Goal: Information Seeking & Learning: Understand process/instructions

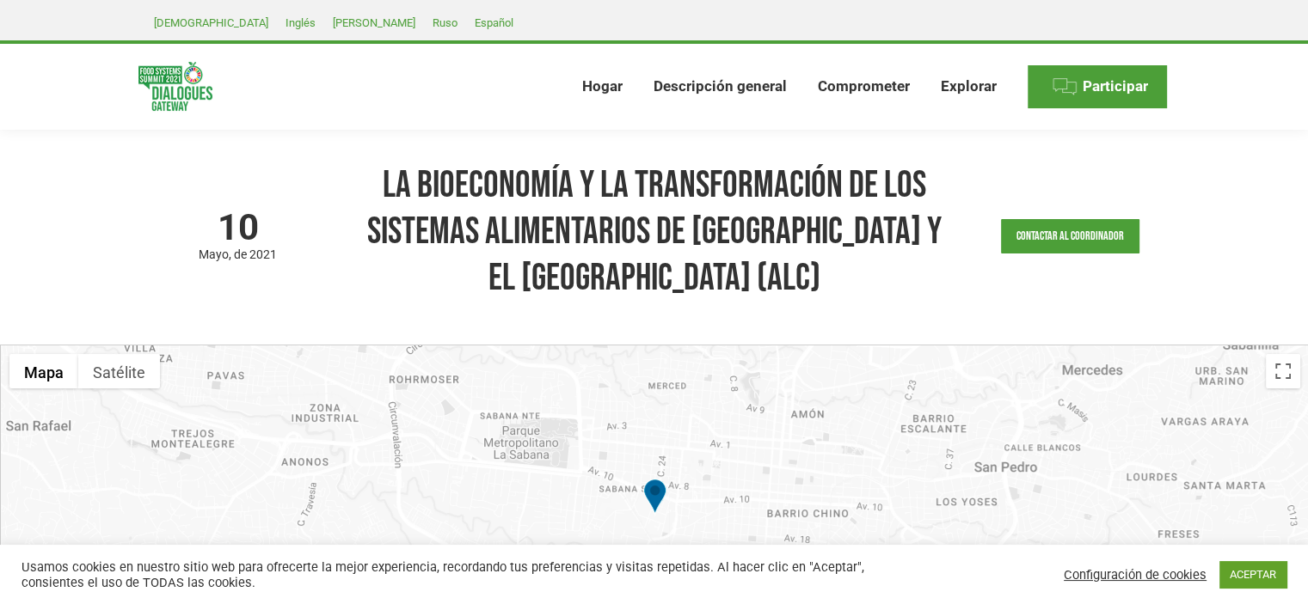
drag, startPoint x: 354, startPoint y: 19, endPoint x: 374, endPoint y: 35, distance: 25.6
click at [475, 19] on font "Español" at bounding box center [494, 22] width 39 height 13
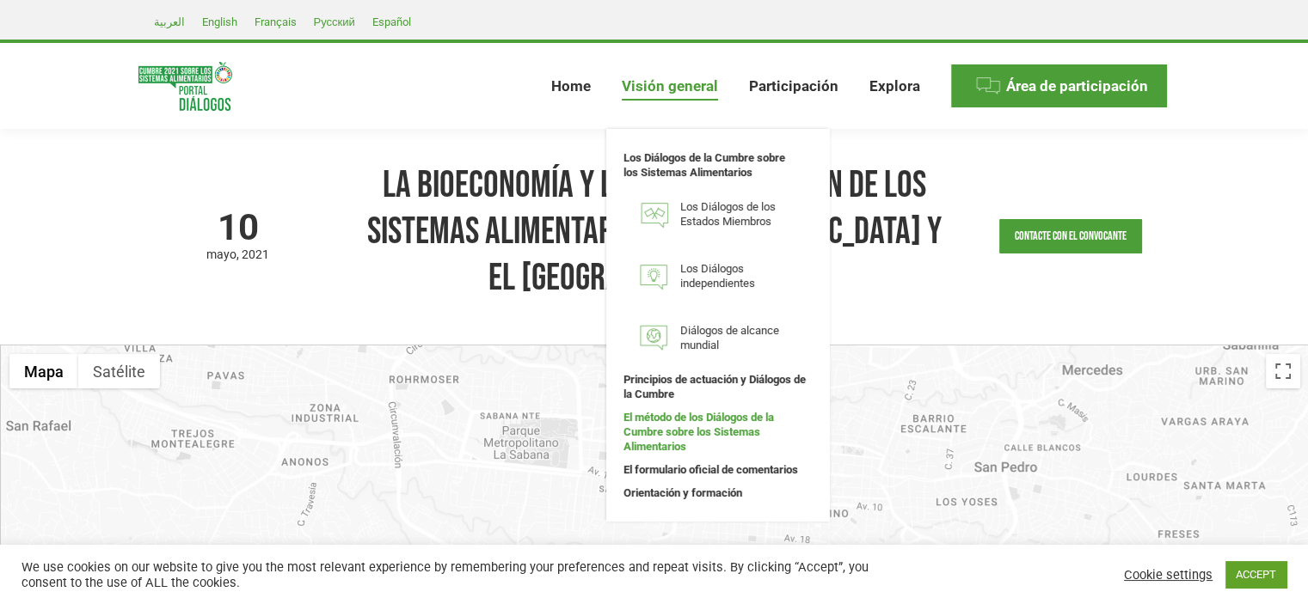
click at [726, 422] on span "El método de los Diálogos de la Cumbre sobre los Sistemas Alimentarios" at bounding box center [717, 432] width 189 height 44
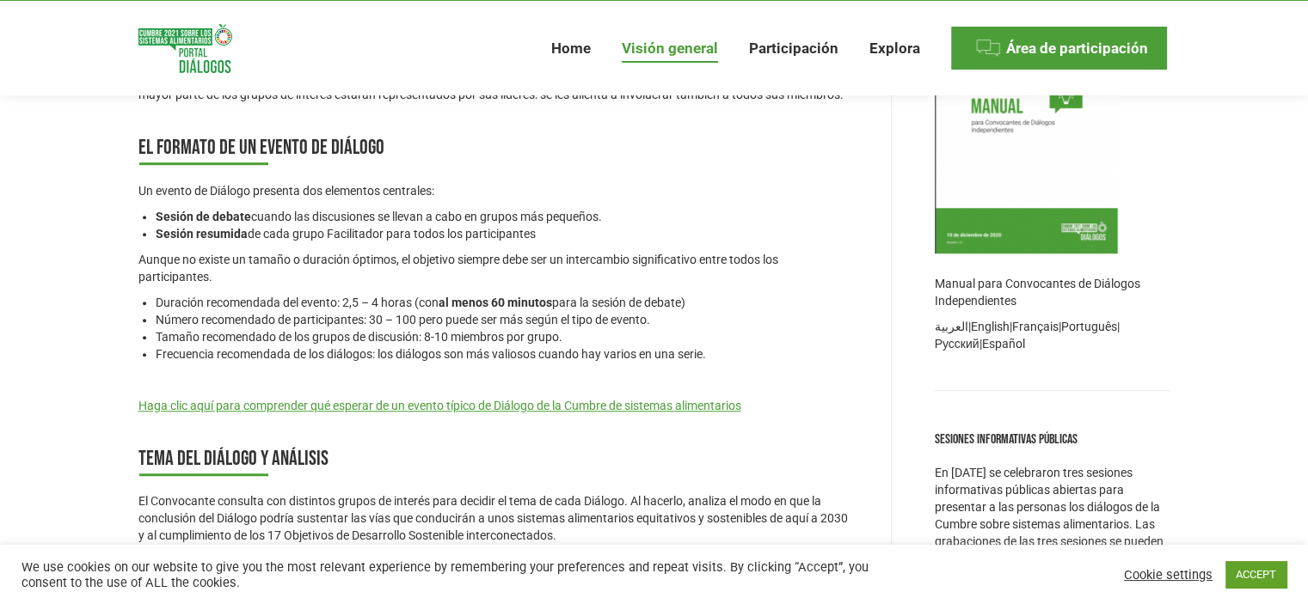
scroll to position [1118, 0]
